Goal: Transaction & Acquisition: Purchase product/service

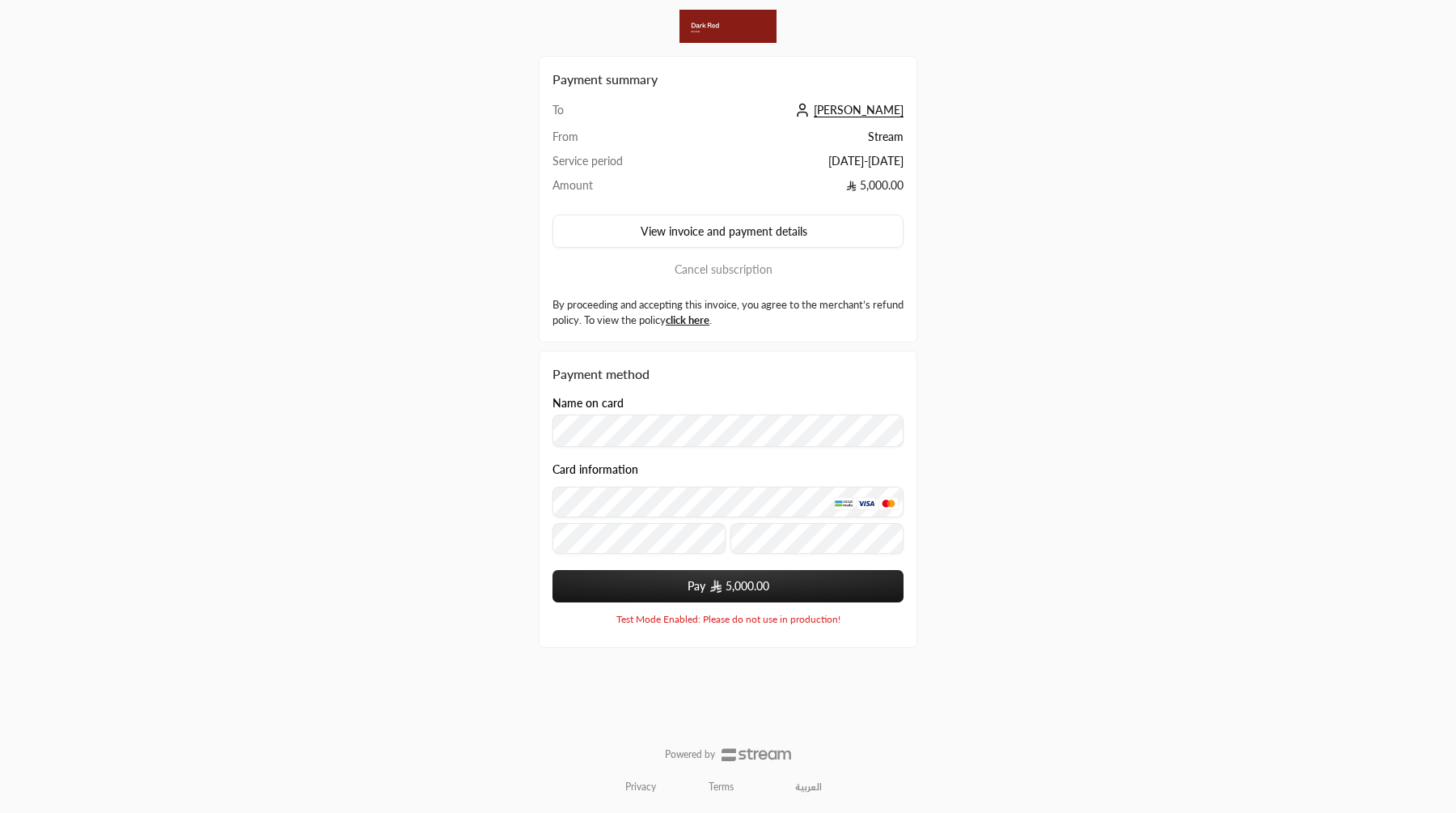
click at [855, 109] on span "[PERSON_NAME]" at bounding box center [858, 110] width 90 height 15
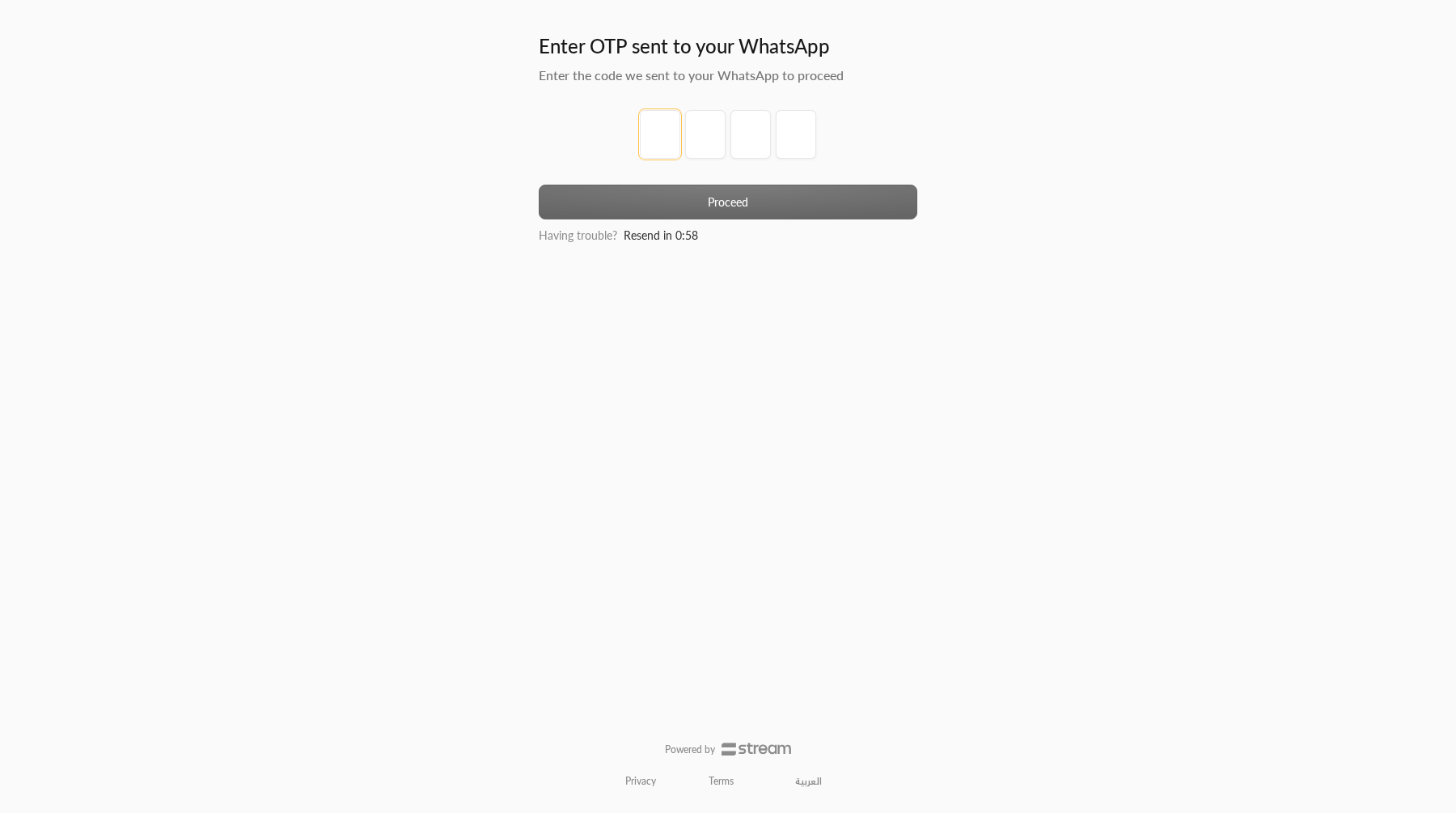
click at [659, 145] on input "tel" at bounding box center [660, 134] width 40 height 49
type input "1"
type input "2"
type input "3"
type input "4"
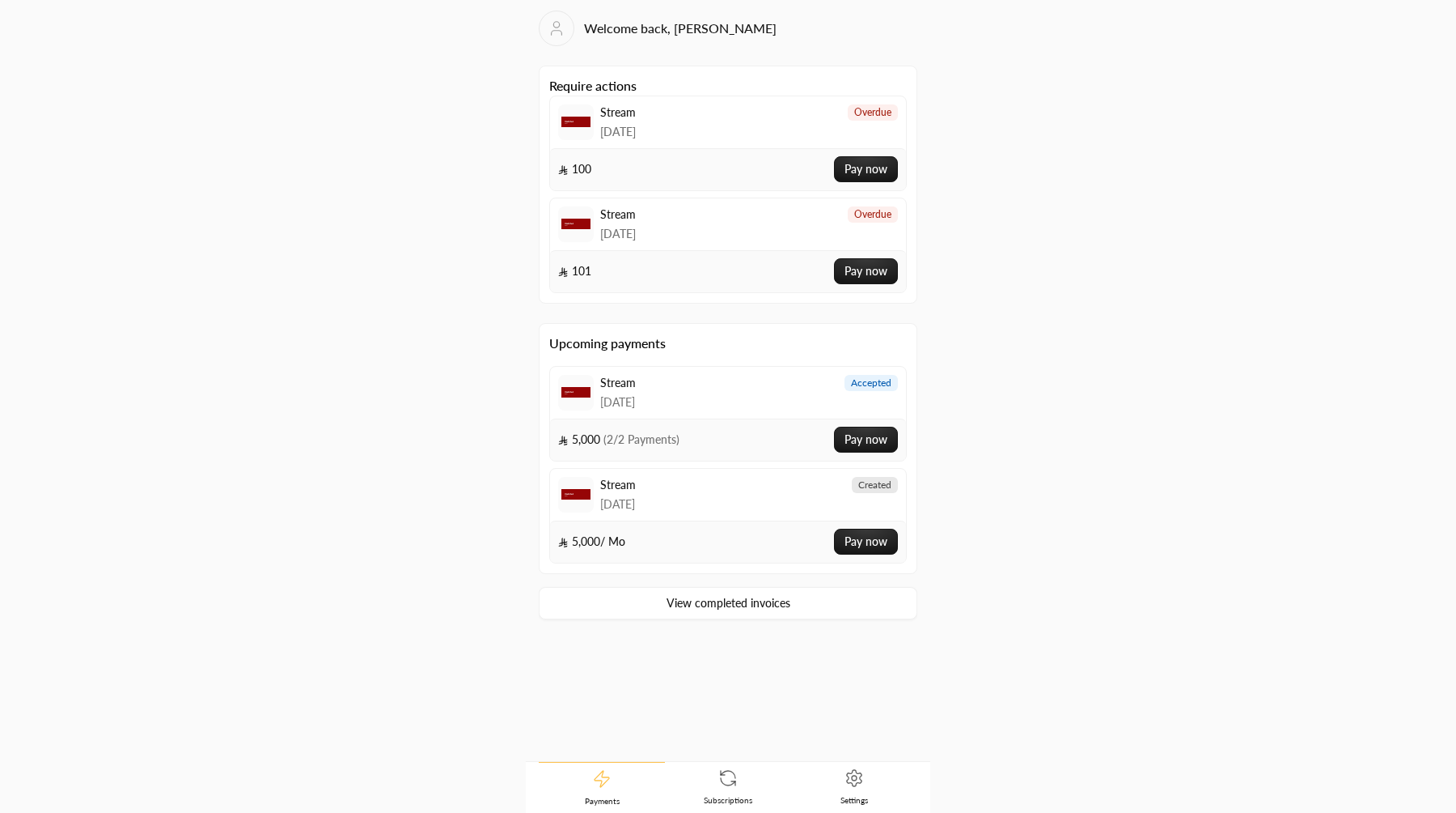
click at [559, 29] on icon at bounding box center [556, 28] width 18 height 20
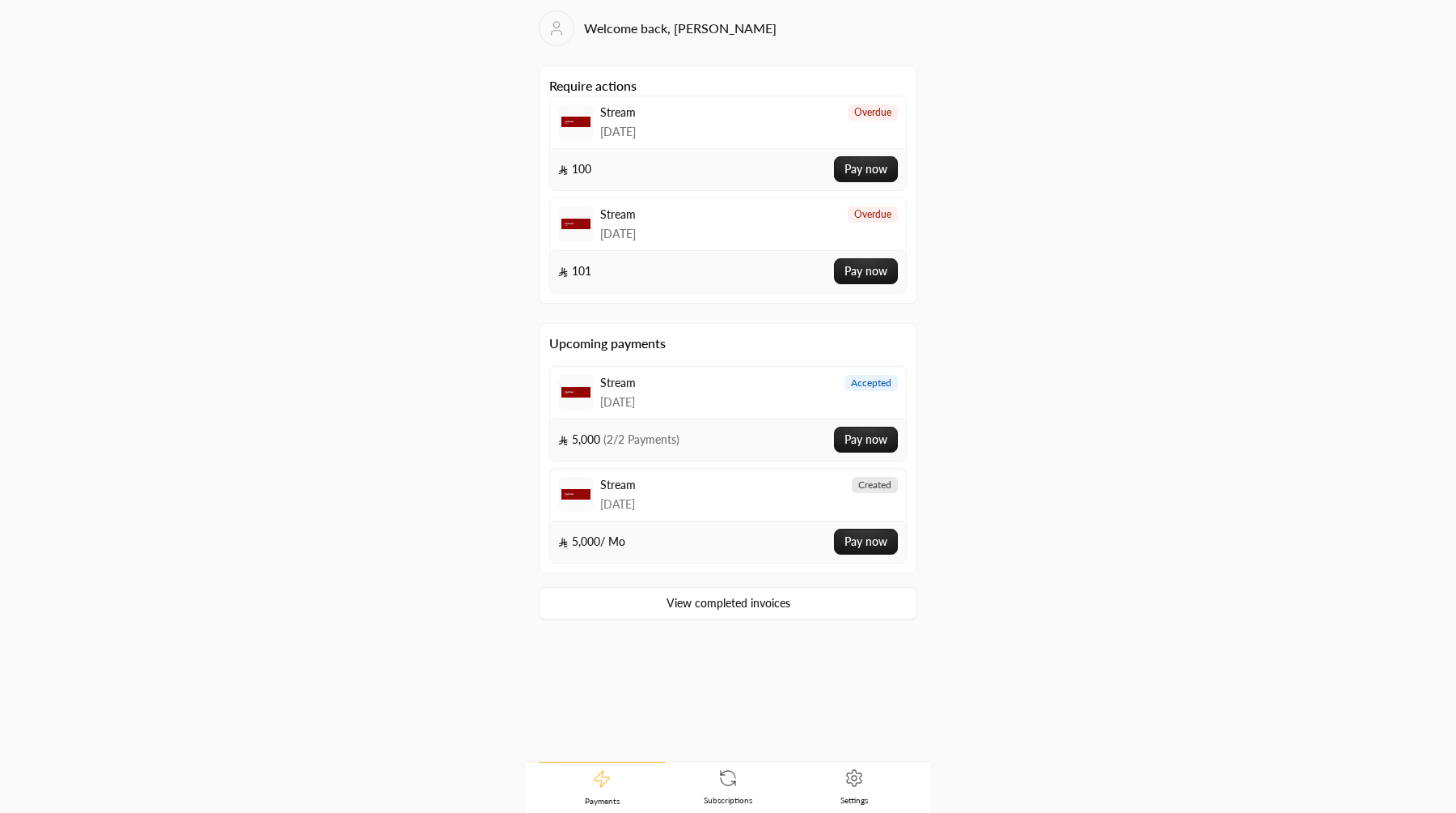
click at [559, 29] on icon at bounding box center [556, 28] width 18 height 20
click at [860, 768] on icon at bounding box center [854, 778] width 20 height 20
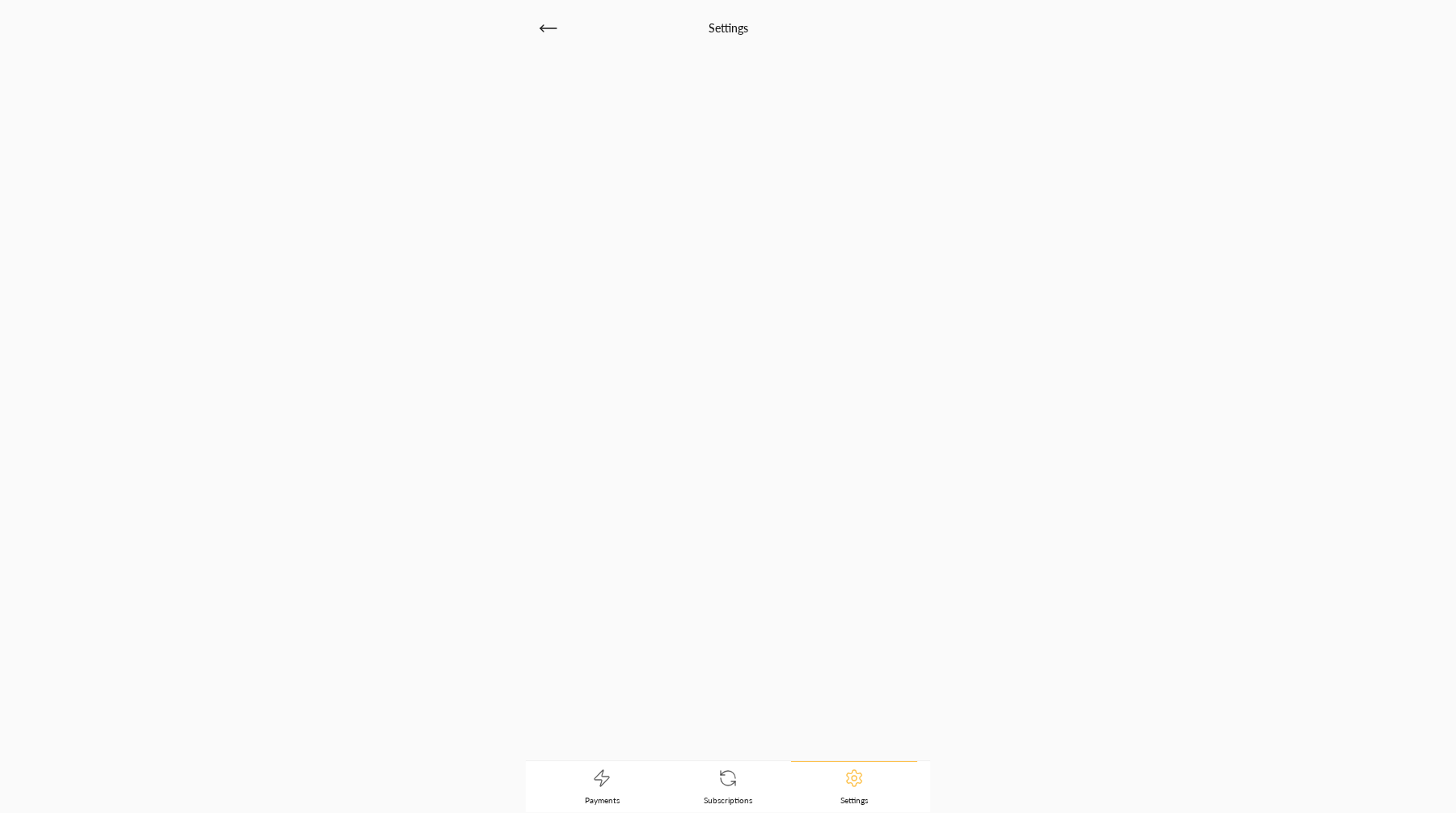
click at [541, 32] on icon at bounding box center [548, 28] width 20 height 20
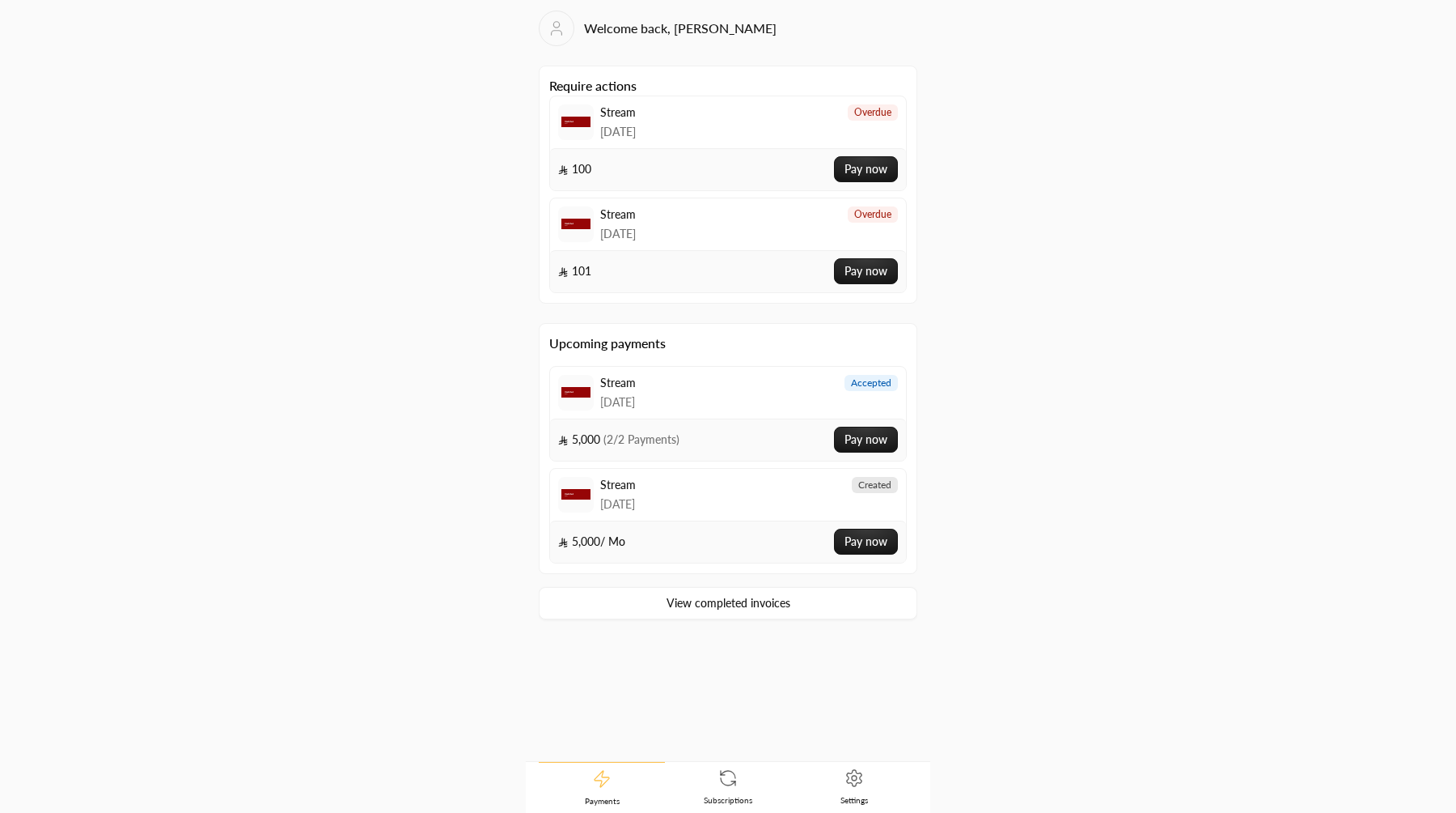
click at [869, 787] on link "Settings" at bounding box center [854, 786] width 126 height 50
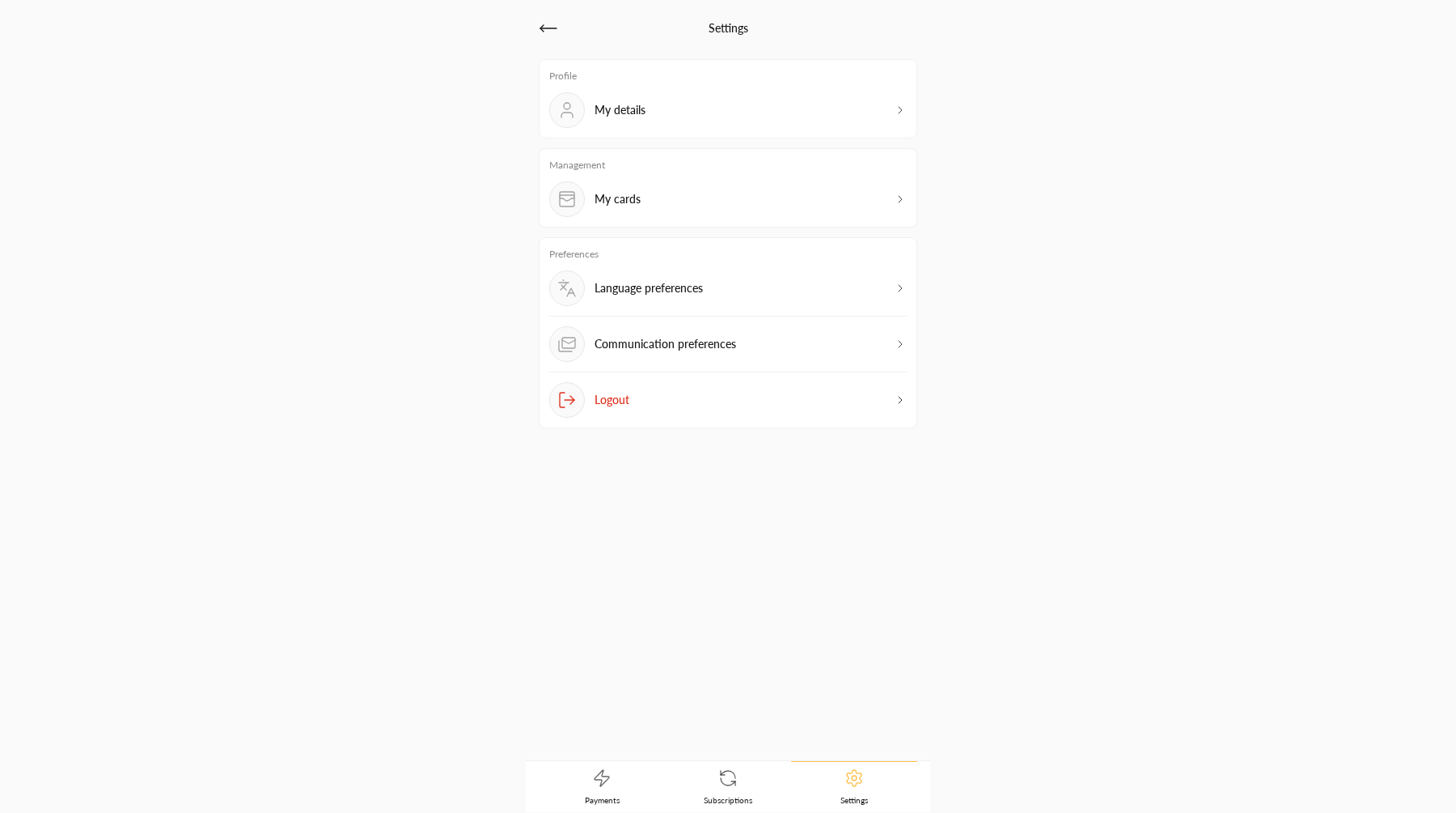
click at [728, 772] on icon at bounding box center [728, 778] width 20 height 20
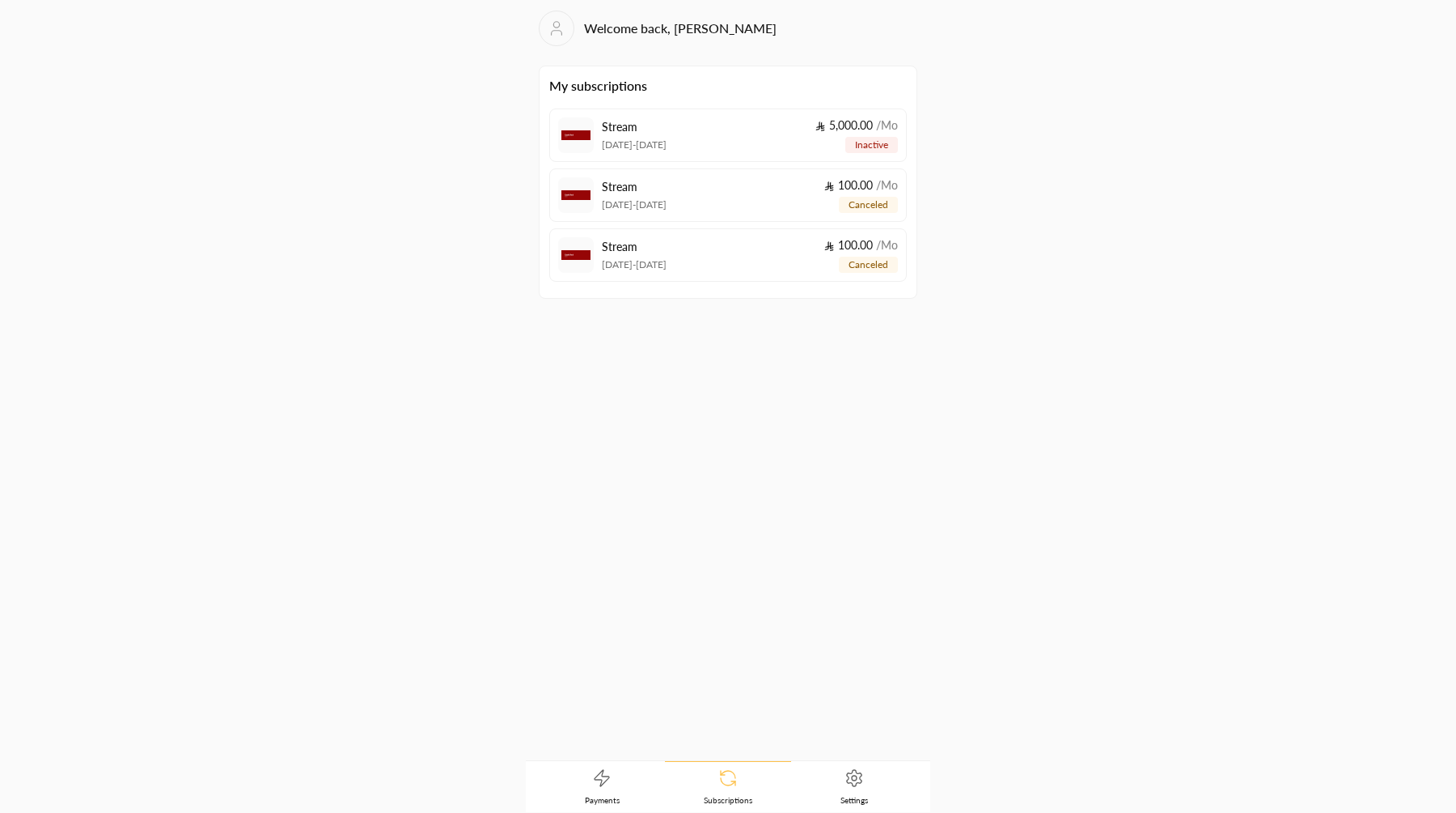
click at [541, 19] on link at bounding box center [556, 27] width 35 height 35
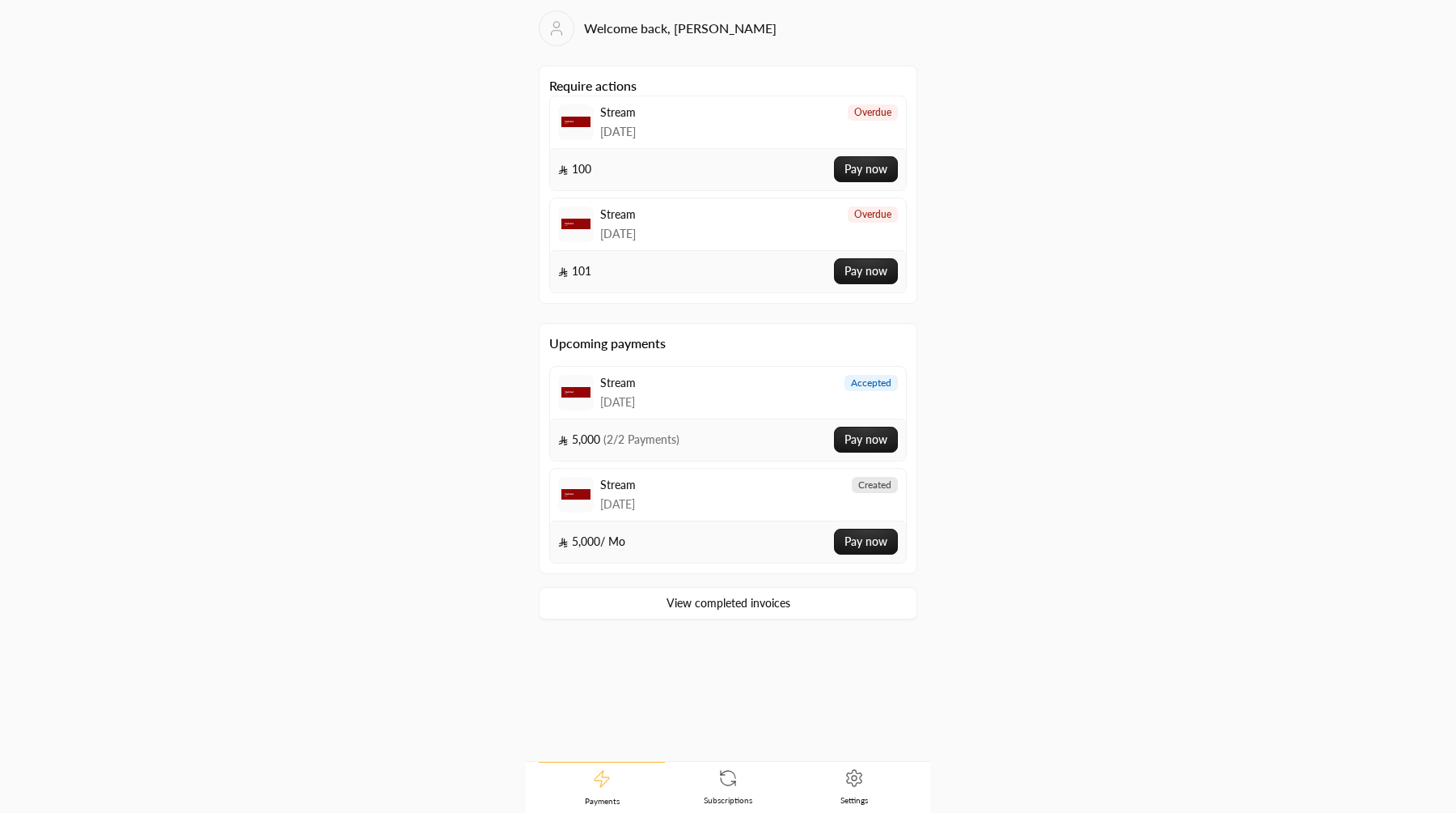
click at [558, 32] on icon at bounding box center [556, 28] width 18 height 20
click at [872, 439] on button "Pay now" at bounding box center [866, 440] width 63 height 26
